Goal: Task Accomplishment & Management: Manage account settings

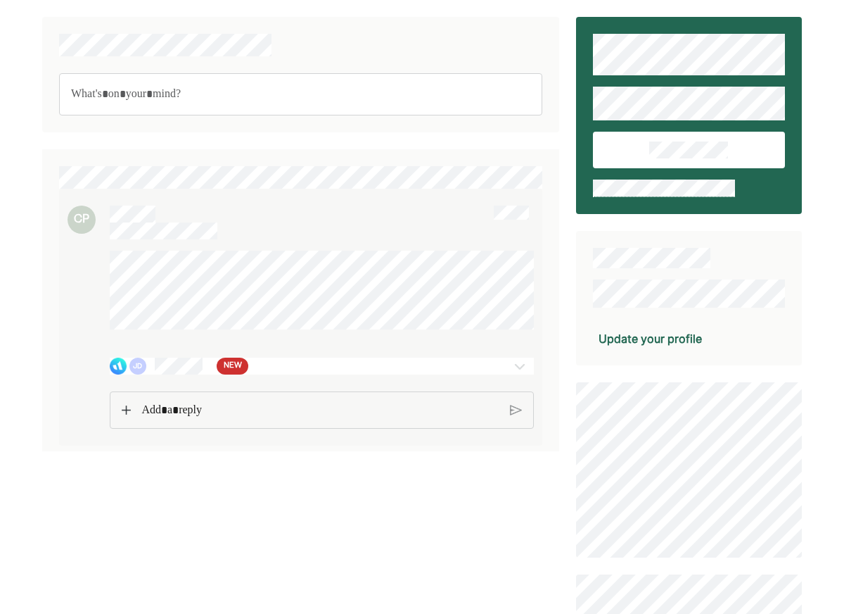
click at [360, 374] on div "JD NEW" at bounding box center [288, 365] width 356 height 17
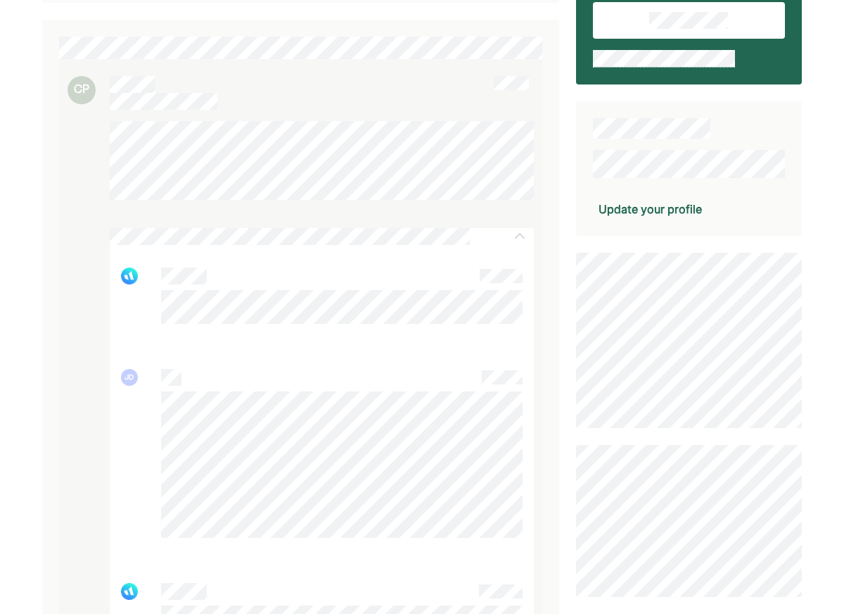
scroll to position [128, 0]
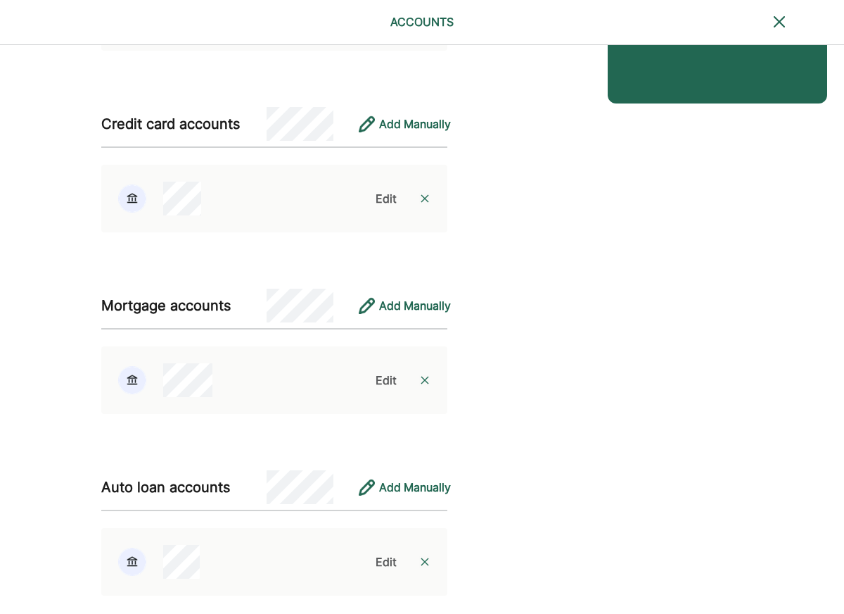
scroll to position [428, 0]
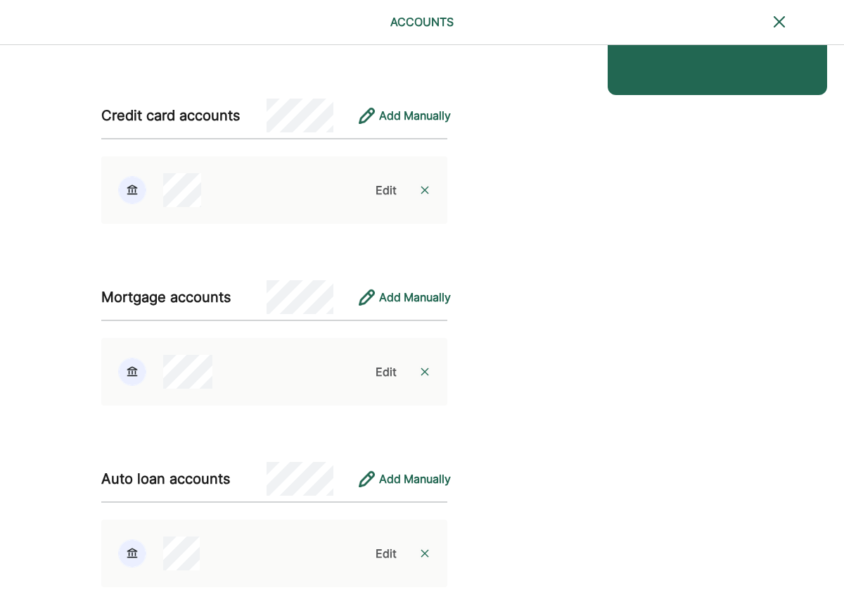
click at [389, 370] on div "Edit" at bounding box center [386, 371] width 21 height 17
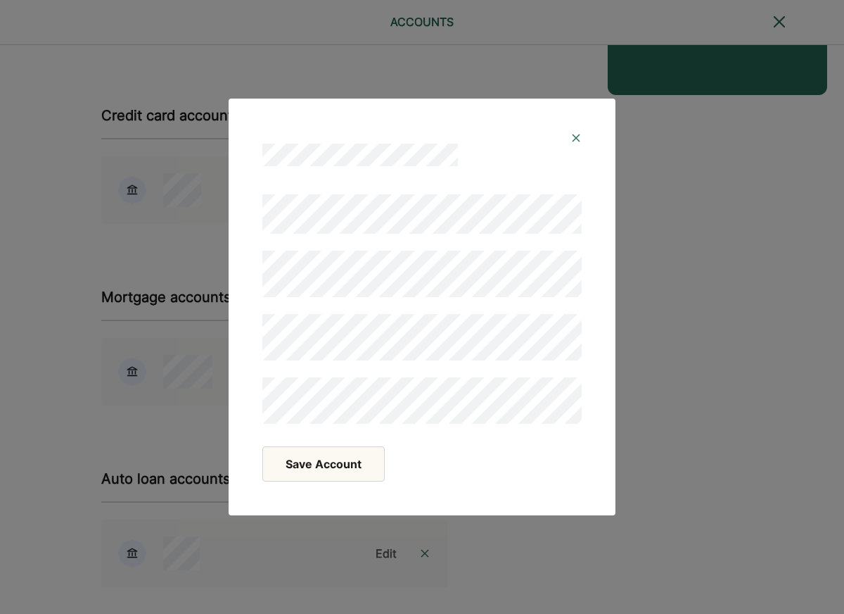
click at [324, 465] on button "Save Account" at bounding box center [323, 463] width 122 height 35
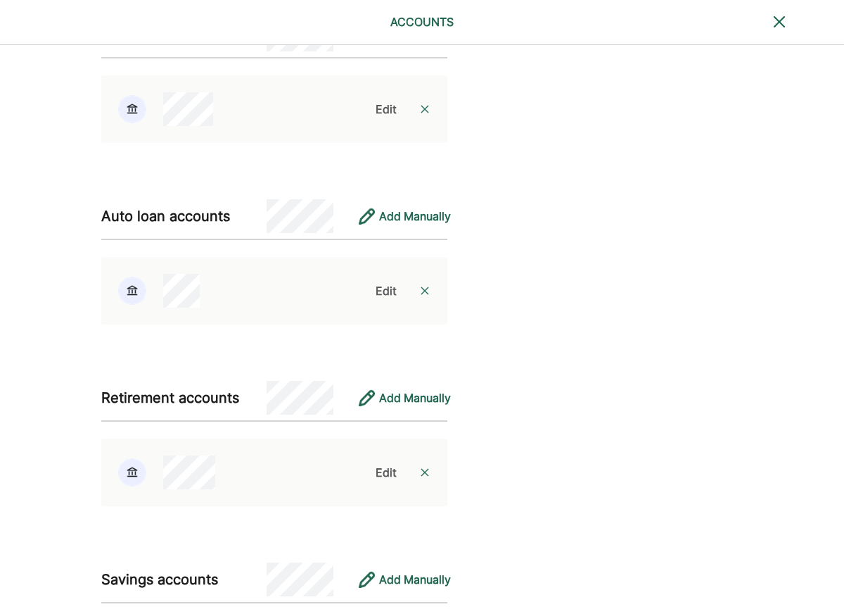
scroll to position [692, 0]
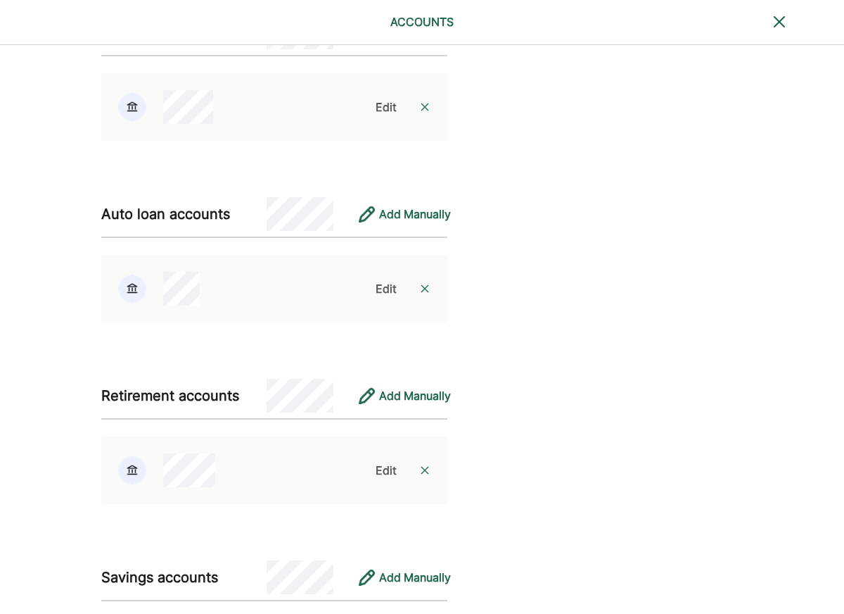
click at [383, 290] on div "Edit" at bounding box center [386, 288] width 21 height 17
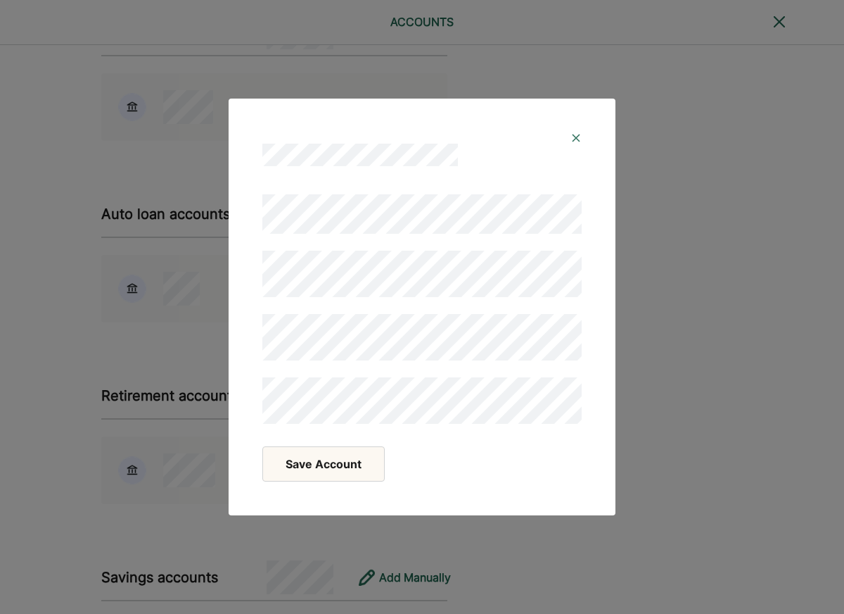
click at [361, 305] on div at bounding box center [421, 308] width 319 height 229
click at [348, 468] on button "Save Account" at bounding box center [323, 463] width 122 height 35
click at [333, 469] on button "Save Account" at bounding box center [323, 463] width 122 height 35
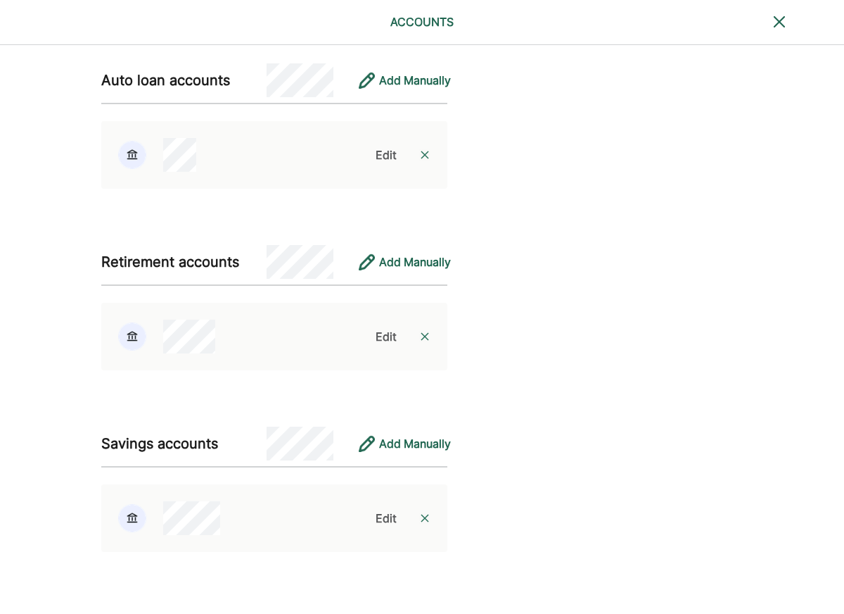
scroll to position [829, 0]
click at [387, 331] on div "Edit" at bounding box center [386, 336] width 21 height 17
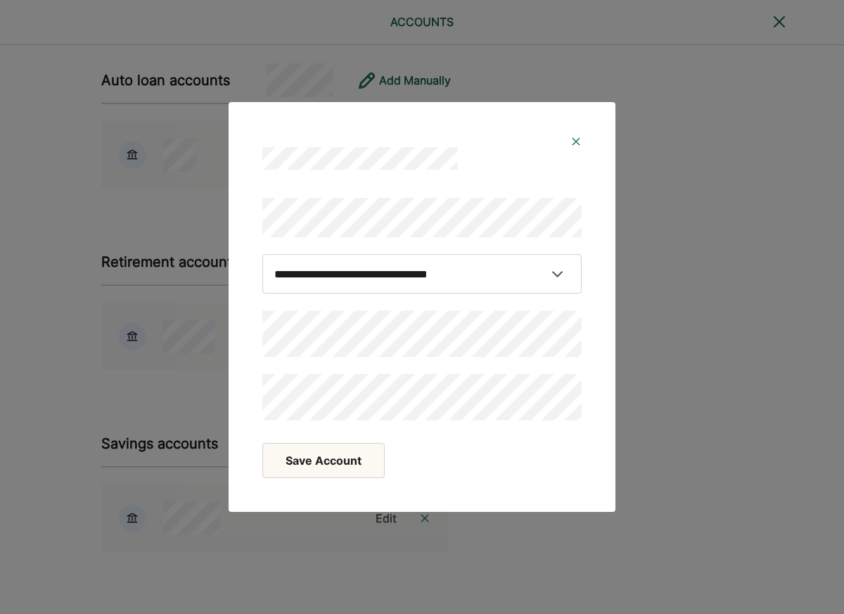
click at [257, 398] on div "**********" at bounding box center [422, 306] width 353 height 262
click at [322, 457] on button "Save Account" at bounding box center [323, 460] width 122 height 35
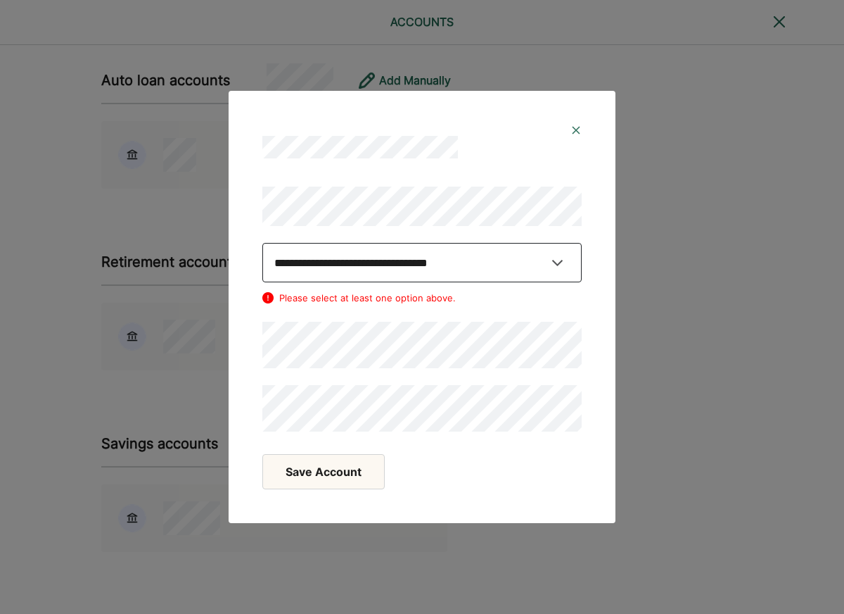
select select "**********"
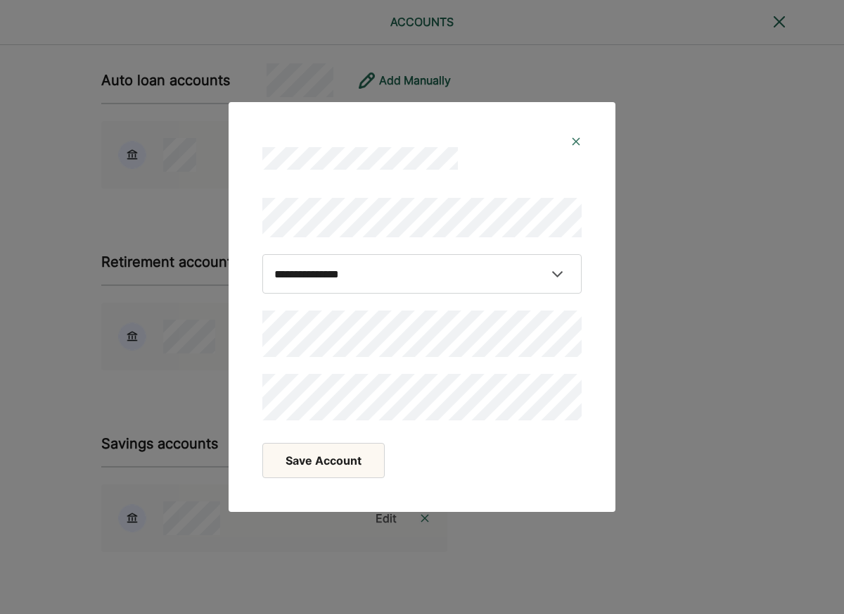
click at [357, 464] on button "Save Account" at bounding box center [323, 460] width 122 height 35
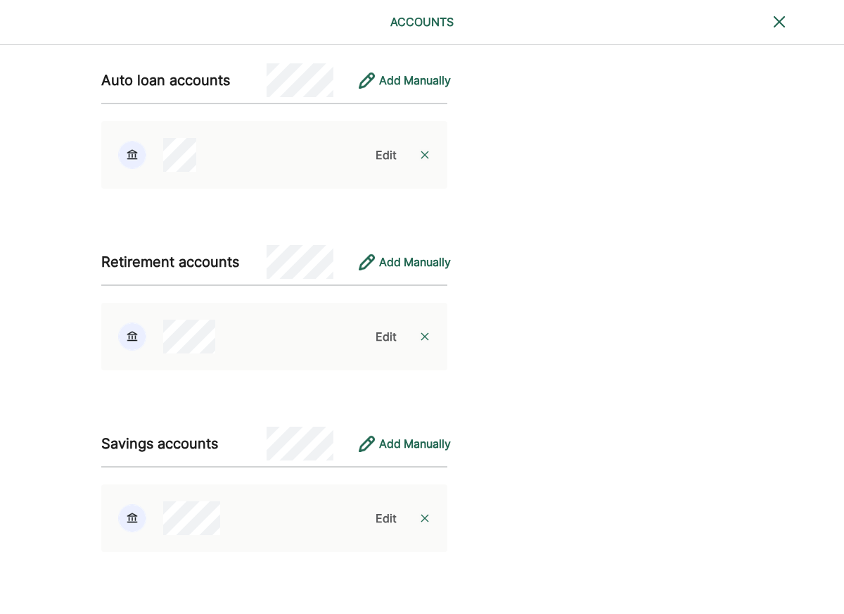
click at [383, 514] on div "Edit" at bounding box center [386, 517] width 21 height 17
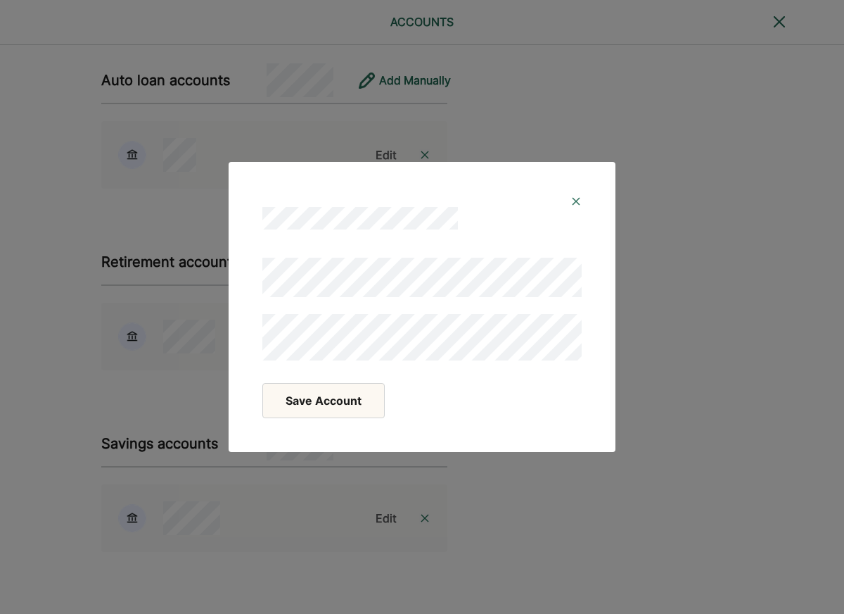
click at [341, 412] on button "Save Account" at bounding box center [323, 400] width 122 height 35
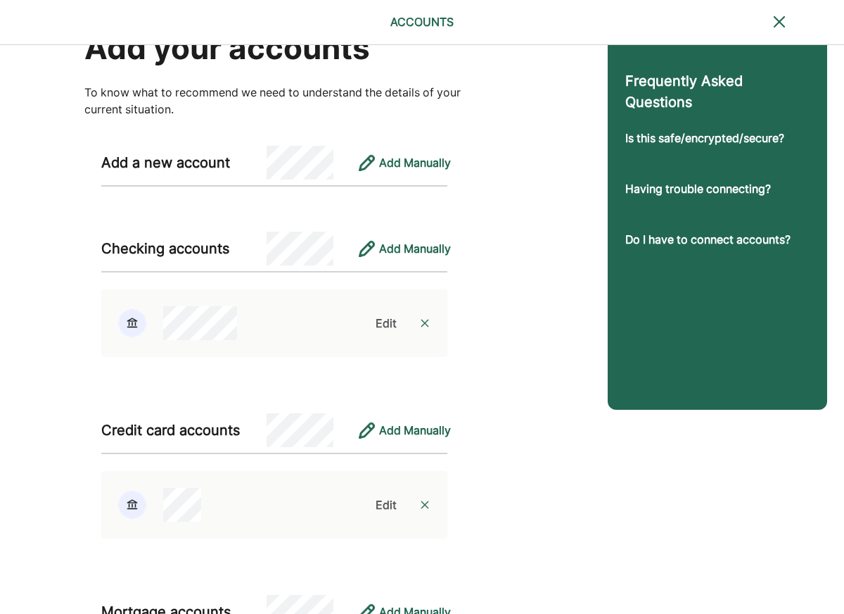
scroll to position [117, 0]
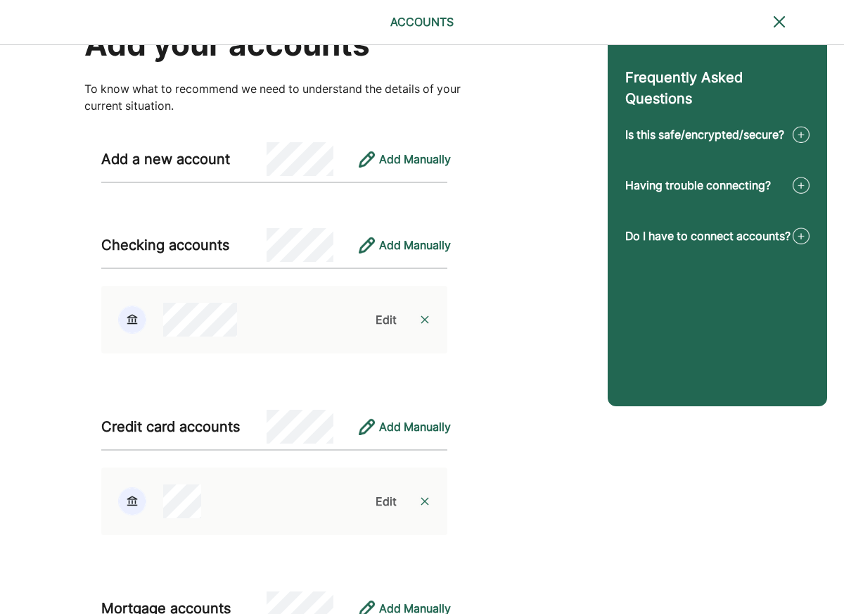
click at [386, 317] on div "Edit" at bounding box center [386, 319] width 21 height 17
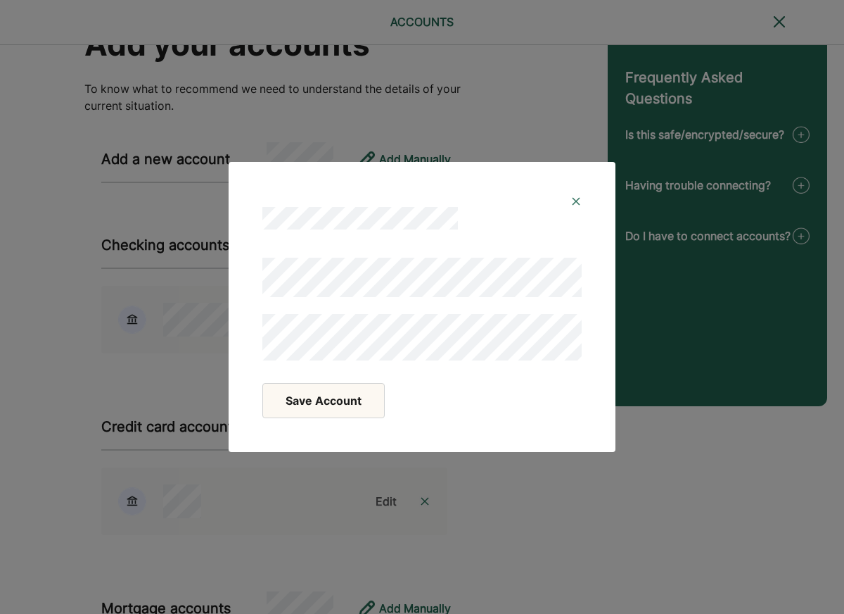
click at [431, 386] on div "Save Account" at bounding box center [421, 400] width 319 height 35
click at [577, 198] on img at bounding box center [576, 201] width 11 height 11
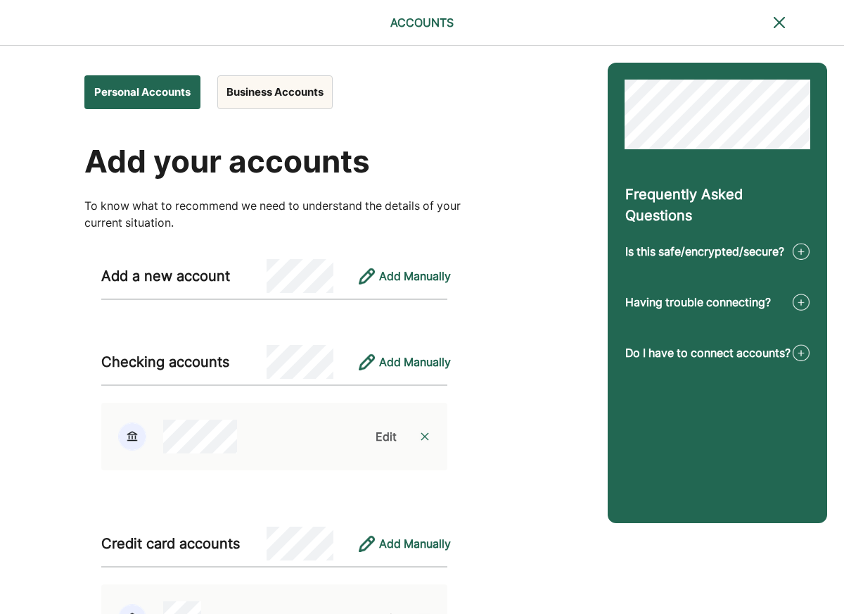
scroll to position [0, 0]
click at [298, 93] on button "Business Accounts" at bounding box center [274, 92] width 115 height 34
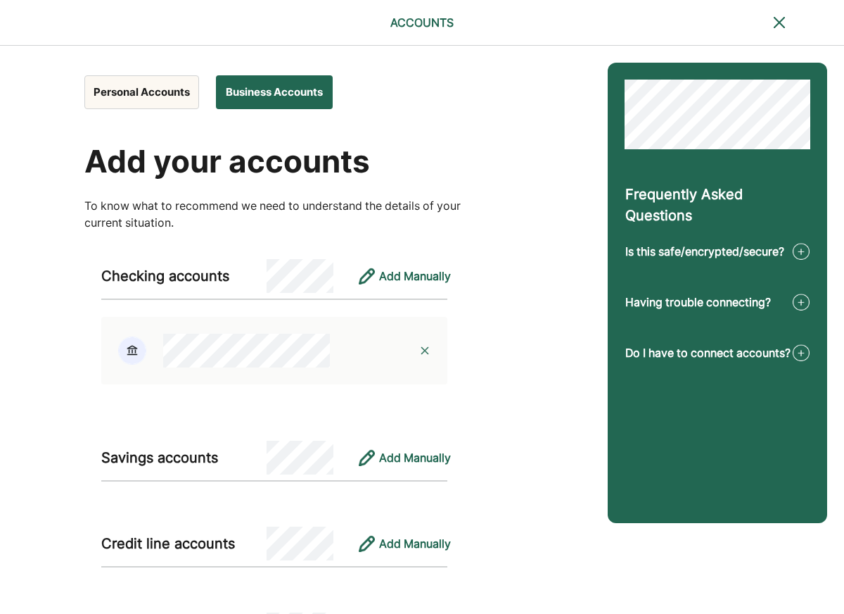
click at [780, 21] on img at bounding box center [779, 22] width 17 height 17
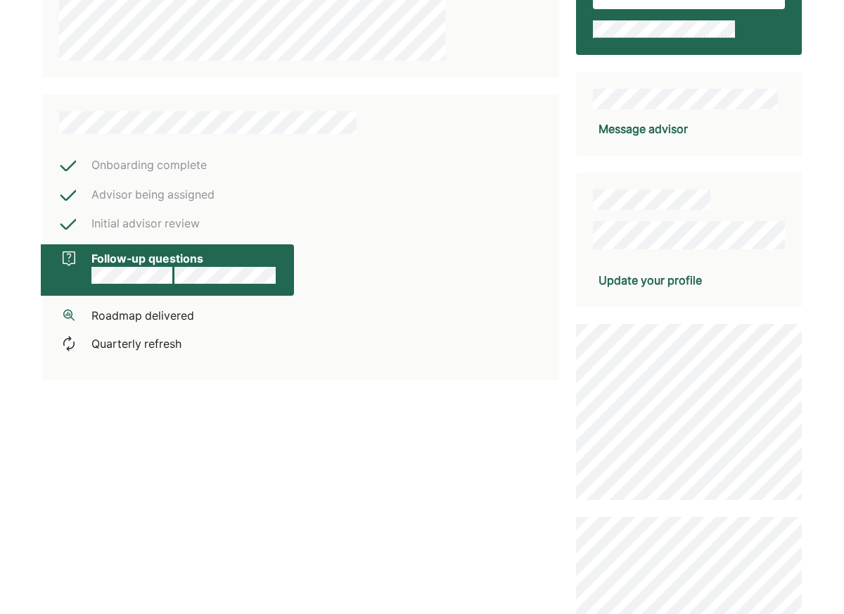
scroll to position [147, 0]
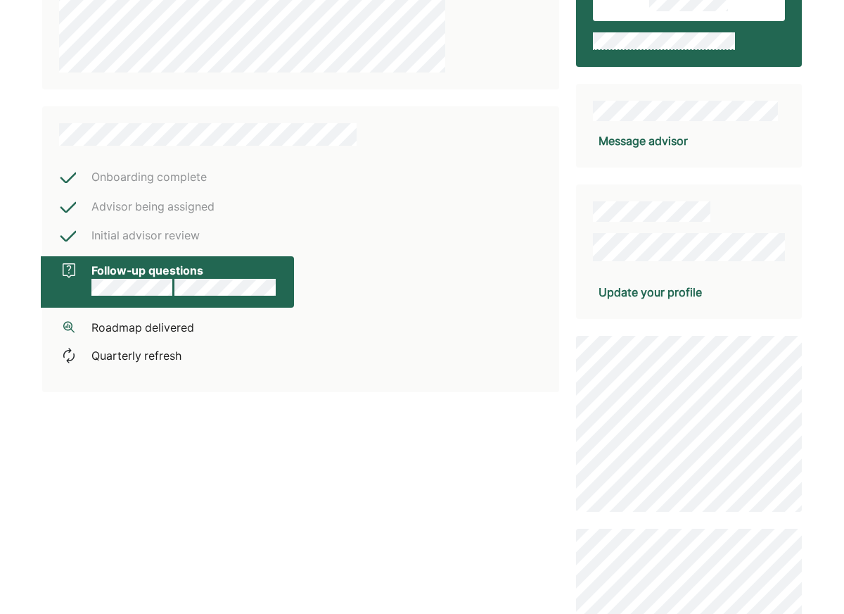
click at [146, 207] on div "Advisor being assigned" at bounding box center [152, 207] width 123 height 18
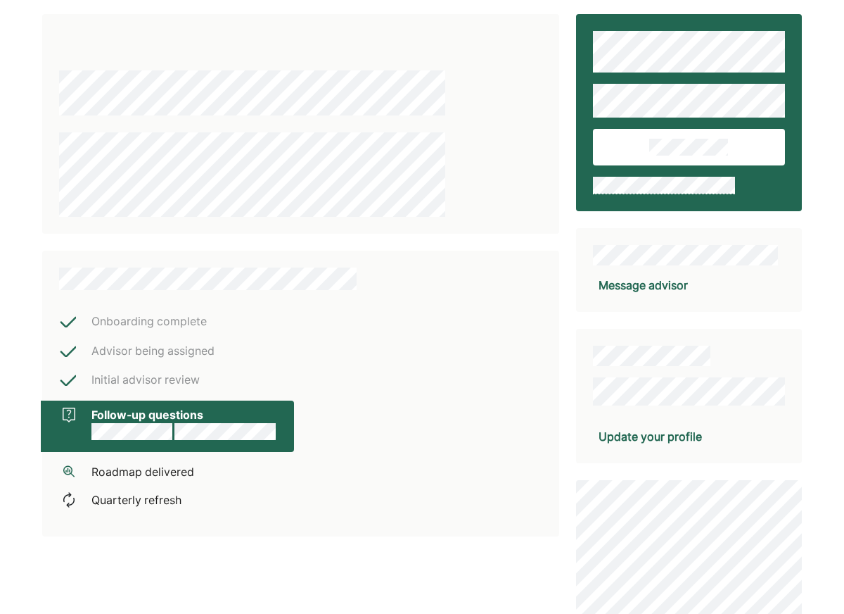
scroll to position [0, 0]
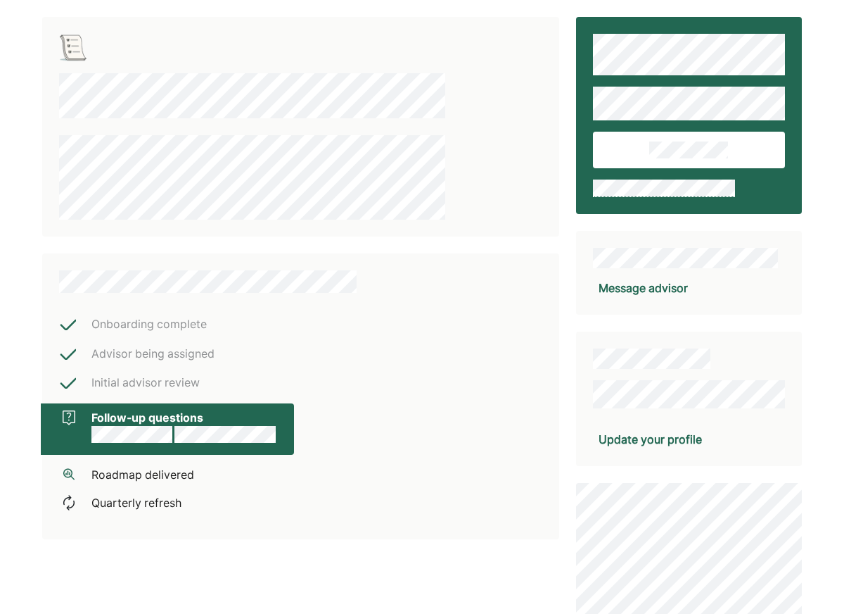
click at [144, 324] on div "Onboarding complete" at bounding box center [148, 324] width 115 height 18
click at [144, 414] on div "Follow-up questions" at bounding box center [183, 429] width 184 height 40
click at [144, 448] on div "Onboarding complete Advisor being assigned Initial advisor review Follow-up que…" at bounding box center [208, 393] width 298 height 246
click at [122, 445] on div "Follow-up questions" at bounding box center [167, 428] width 253 height 51
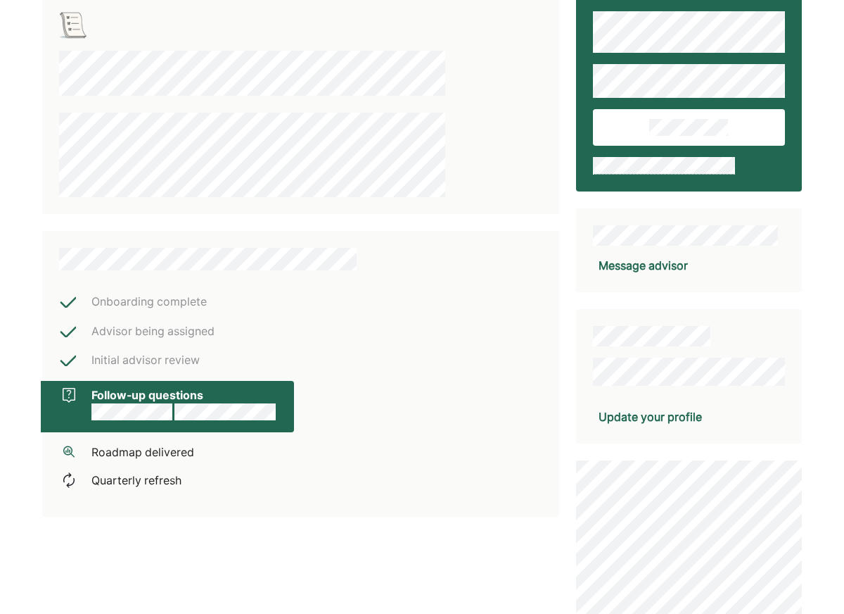
scroll to position [23, 0]
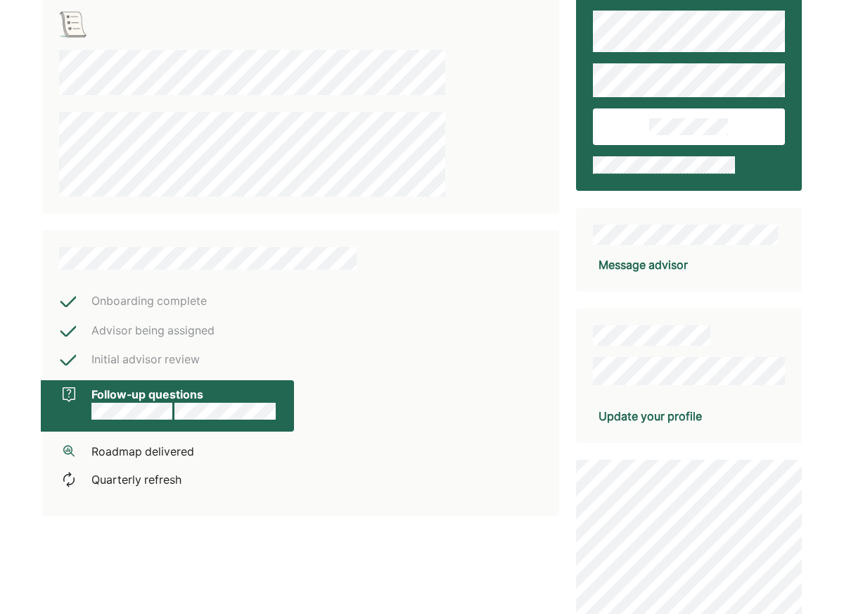
click at [626, 261] on div "Message advisor" at bounding box center [643, 264] width 89 height 17
click at [631, 258] on div "Message advisor" at bounding box center [643, 264] width 89 height 17
click at [611, 414] on div "Update your profile" at bounding box center [650, 415] width 103 height 17
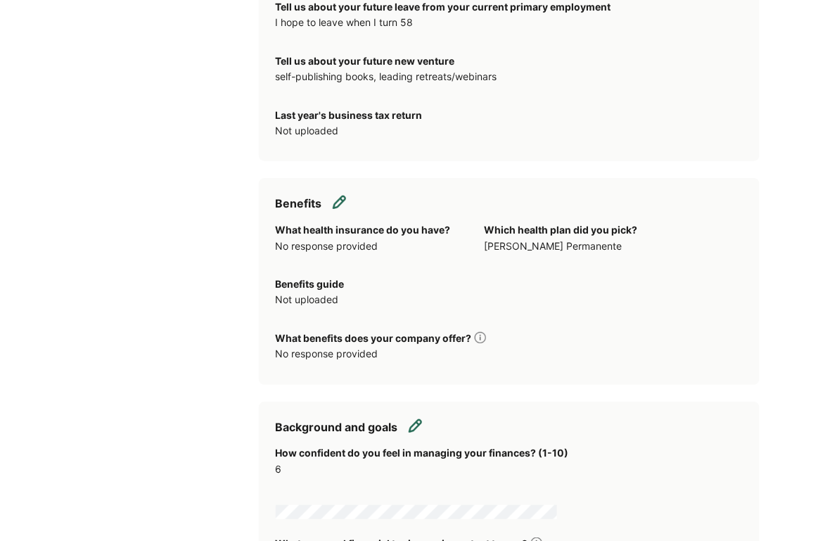
scroll to position [1328, 0]
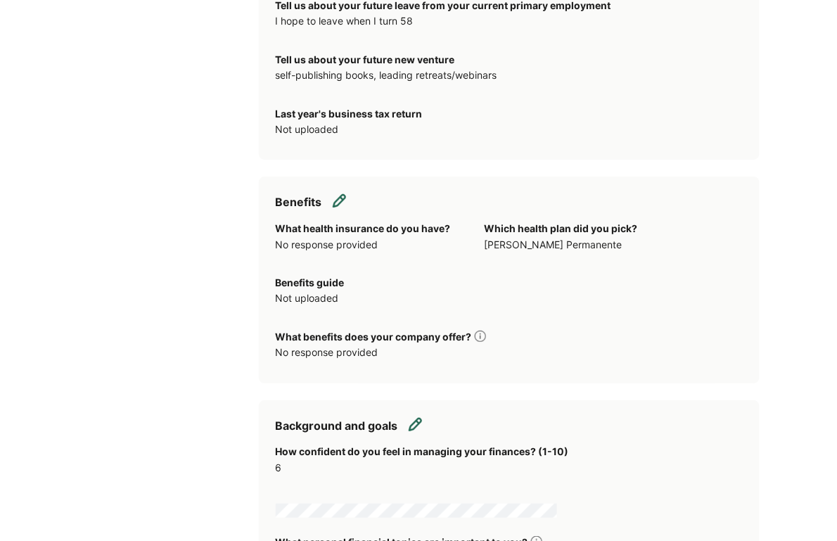
click at [336, 193] on img at bounding box center [340, 200] width 14 height 14
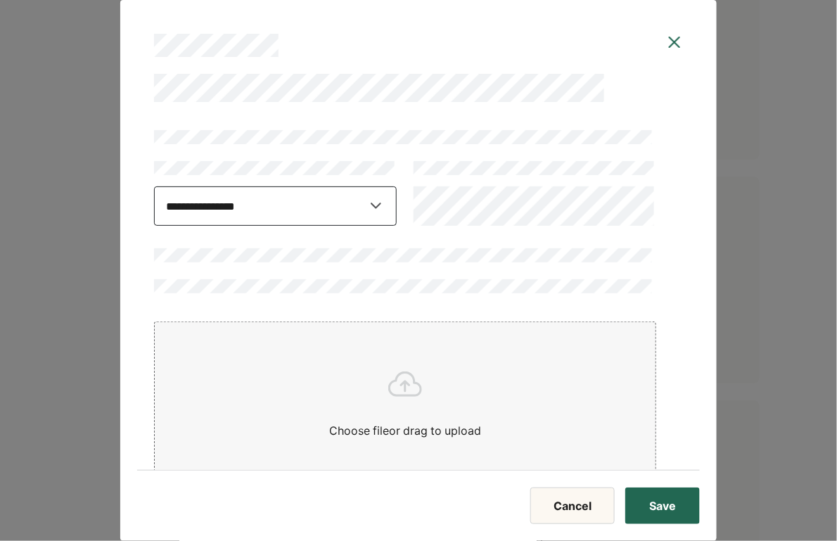
select select "**********"
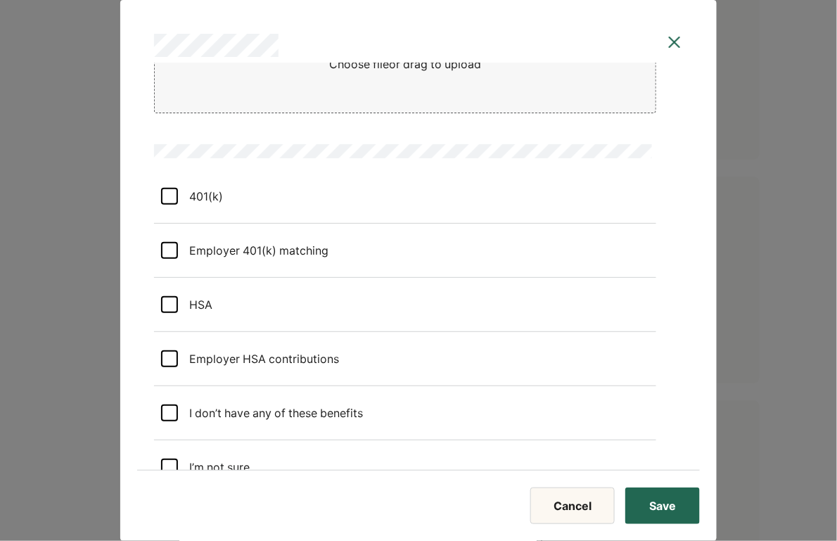
scroll to position [374, 0]
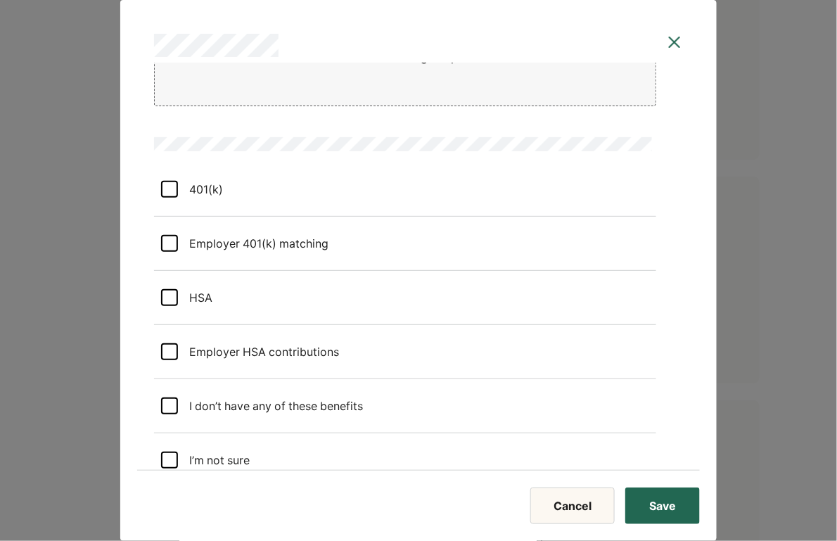
click at [227, 241] on matching "Employer 401(k) matching" at bounding box center [253, 243] width 151 height 39
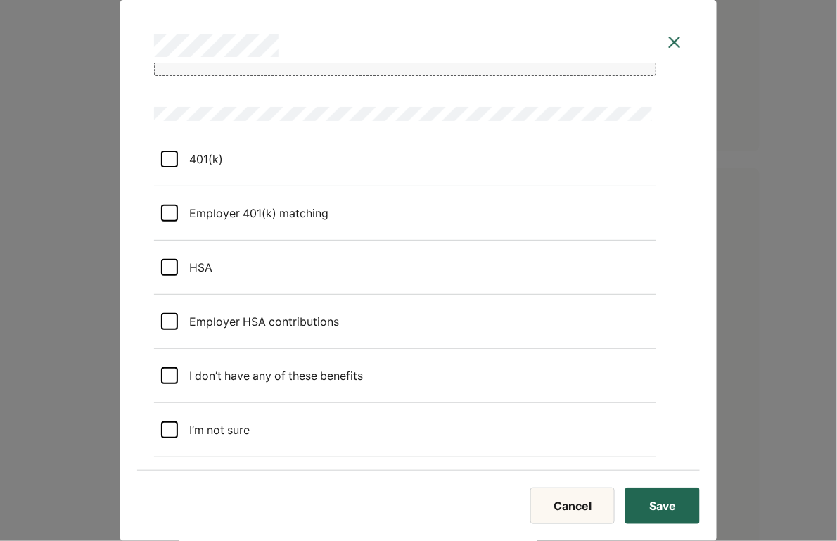
scroll to position [1561, 0]
click at [199, 156] on div "401(k)" at bounding box center [200, 158] width 45 height 39
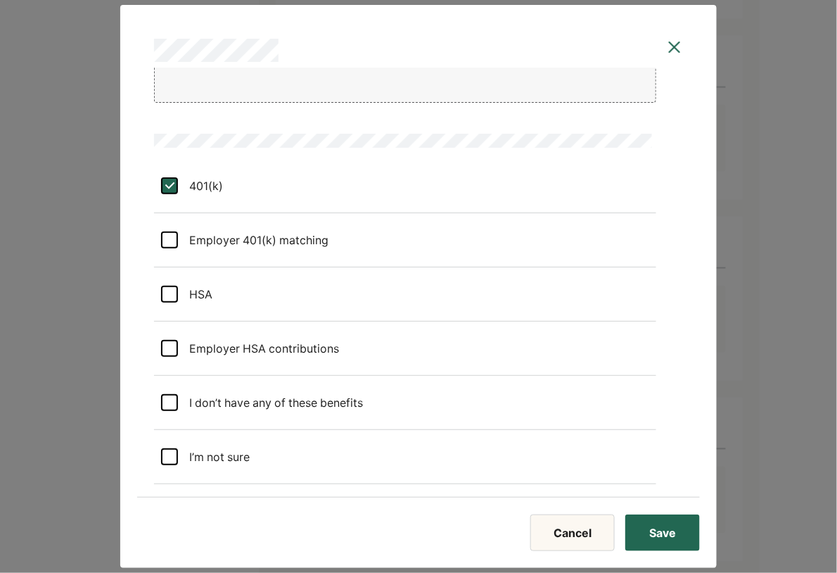
scroll to position [3547, 0]
click at [663, 515] on button "Save" at bounding box center [663, 532] width 75 height 37
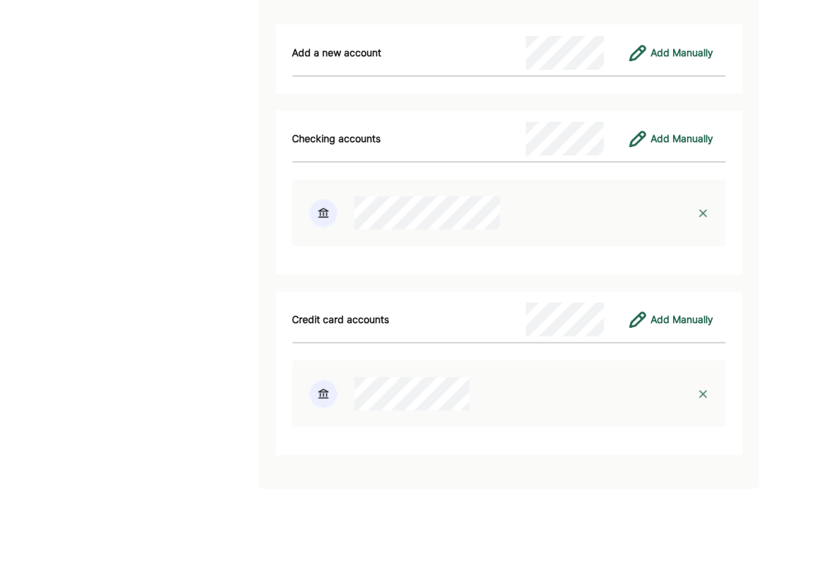
scroll to position [4194, 0]
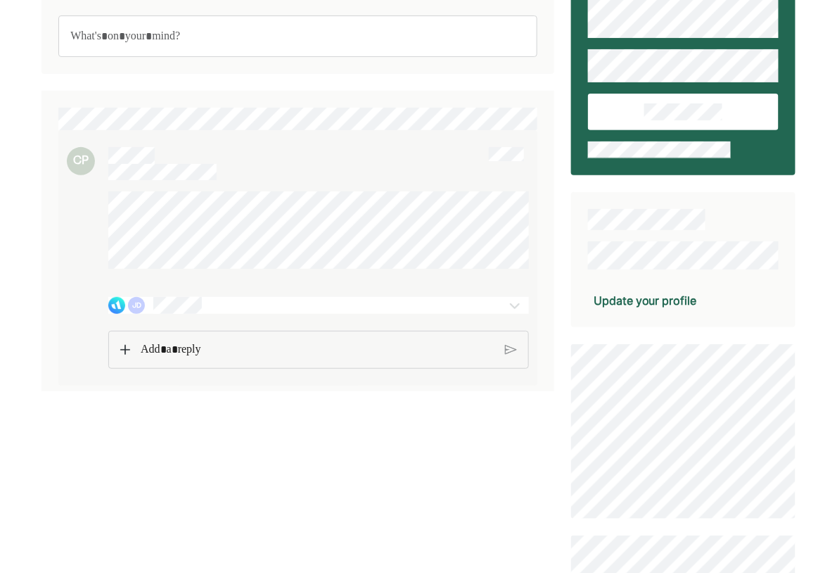
scroll to position [58, 0]
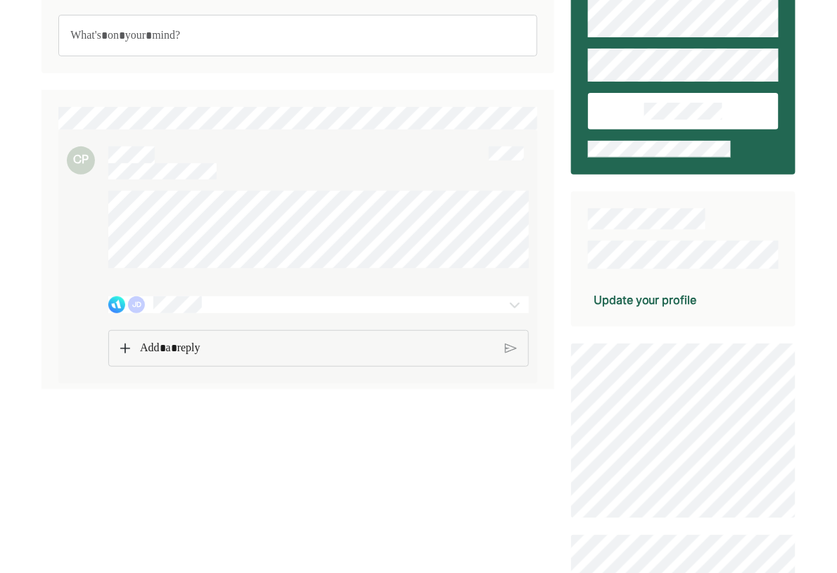
click at [209, 357] on p "Rich Text Editor. Editing area: main" at bounding box center [317, 348] width 355 height 18
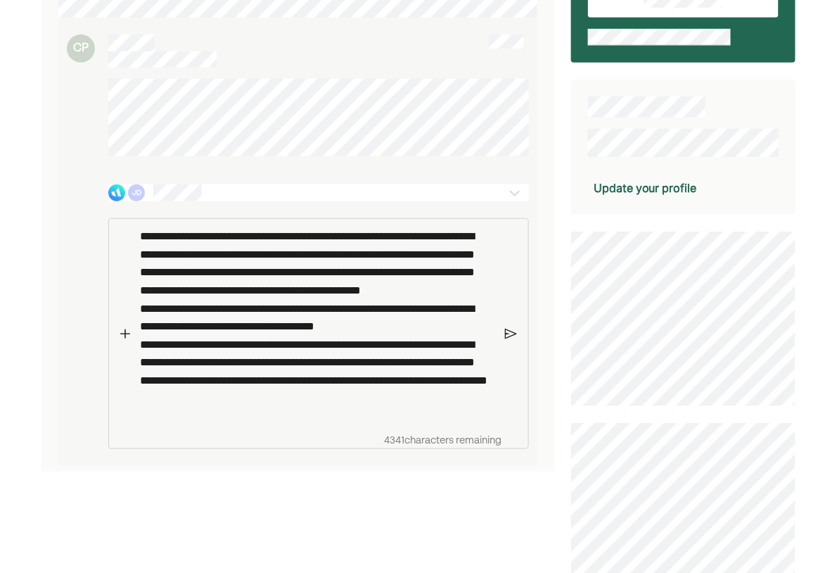
scroll to position [170, 0]
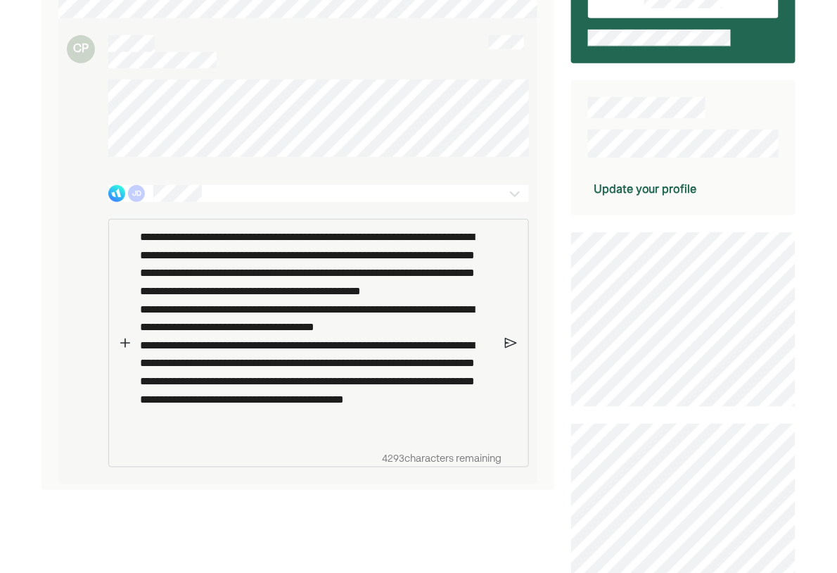
click at [288, 267] on p "**********" at bounding box center [317, 332] width 355 height 208
click at [244, 279] on p "**********" at bounding box center [317, 332] width 355 height 208
click at [334, 436] on p "**********" at bounding box center [317, 332] width 355 height 208
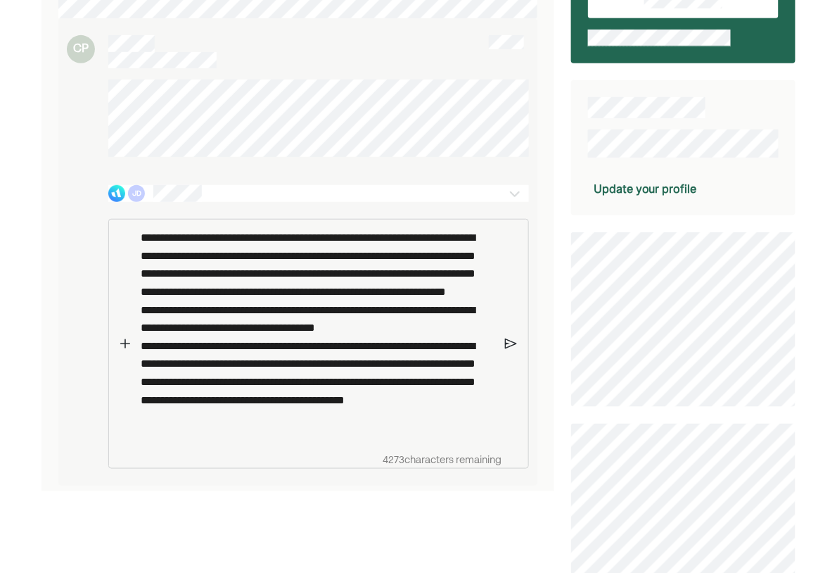
click at [509, 350] on img at bounding box center [511, 344] width 12 height 13
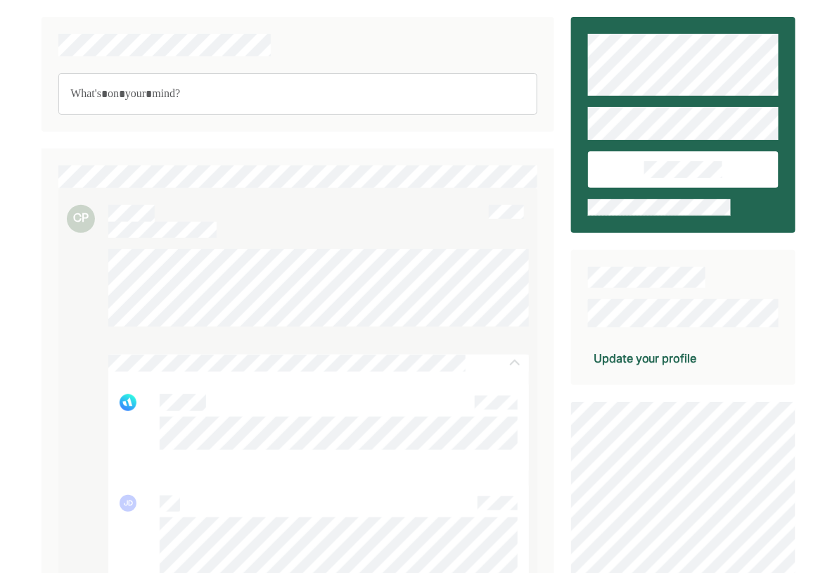
scroll to position [0, 0]
